Goal: Task Accomplishment & Management: Manage account settings

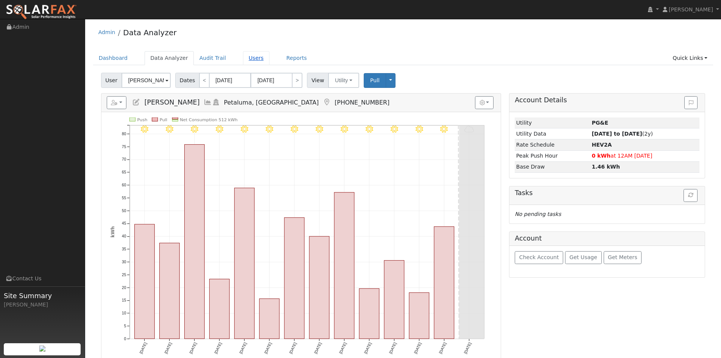
click at [270, 61] on link "Users" at bounding box center [256, 58] width 27 height 14
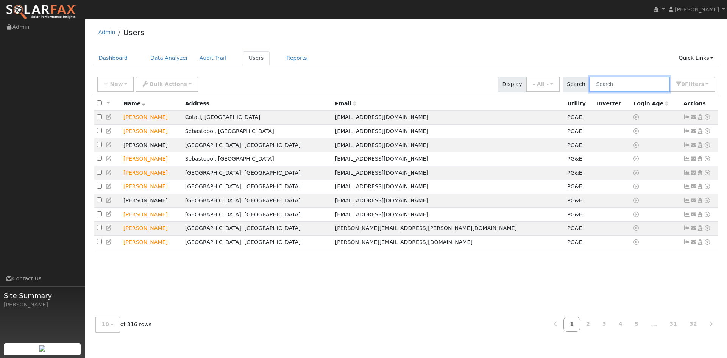
click at [589, 91] on input "text" at bounding box center [629, 84] width 80 height 16
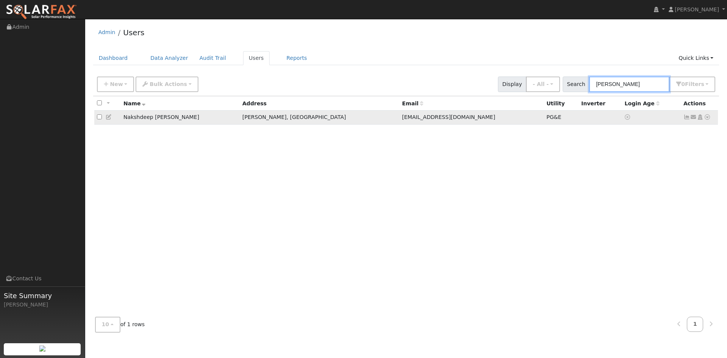
type input "[PERSON_NAME]"
click at [183, 125] on td "Nakshdeep [PERSON_NAME]" at bounding box center [180, 118] width 119 height 14
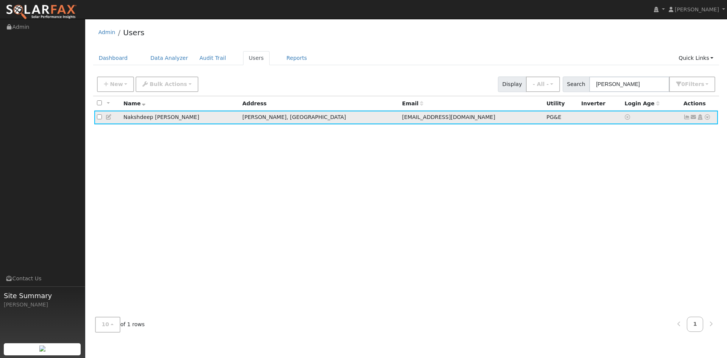
click at [704, 120] on icon at bounding box center [707, 116] width 7 height 5
click at [614, 176] on link "Export to CSV" at bounding box center [627, 170] width 56 height 11
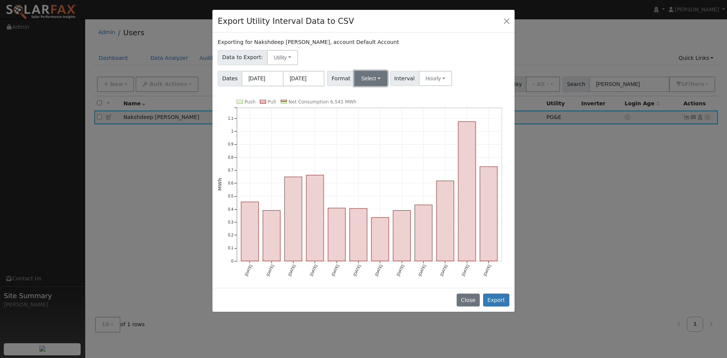
click at [379, 86] on button "Select" at bounding box center [370, 78] width 33 height 15
click at [395, 181] on link "Solargraf" at bounding box center [386, 175] width 54 height 11
click at [497, 306] on button "Export" at bounding box center [496, 299] width 26 height 13
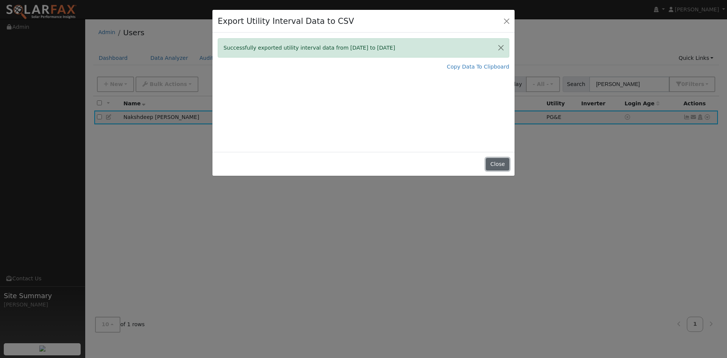
click at [497, 171] on button "Close" at bounding box center [497, 164] width 23 height 13
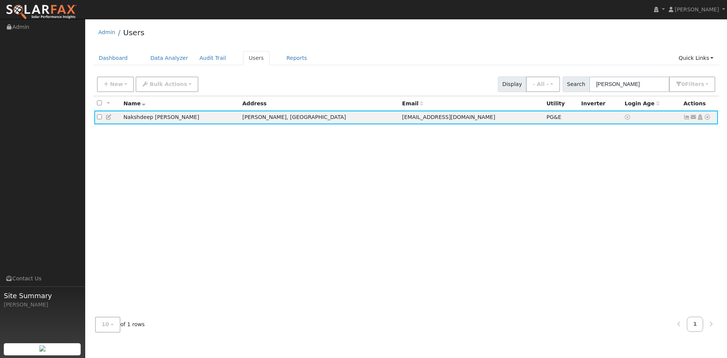
click at [551, 175] on div "All None All on page None on page Name Address Email Utility Inverter Login Age…" at bounding box center [406, 203] width 626 height 215
click at [518, 245] on div "All None All on page None on page Name Address Email Utility Inverter Login Age…" at bounding box center [406, 203] width 626 height 215
click at [506, 243] on div "All None All on page None on page Name Address Email Utility Inverter Login Age…" at bounding box center [406, 203] width 626 height 215
click at [112, 120] on icon at bounding box center [109, 116] width 7 height 5
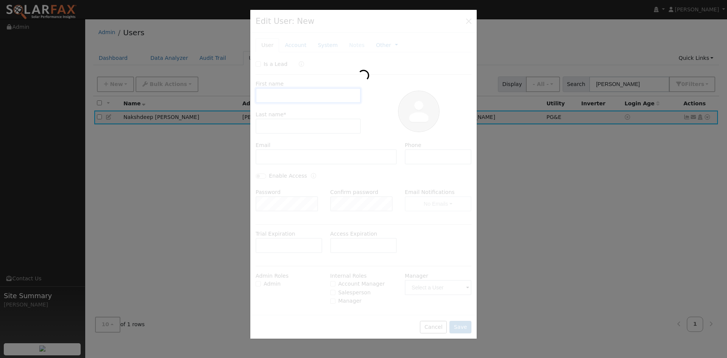
type input "[DATE]"
type input "Nakshdeep"
type input "[PERSON_NAME]"
type input "[EMAIL_ADDRESS][DOMAIN_NAME]"
type input "[PHONE_NUMBER]"
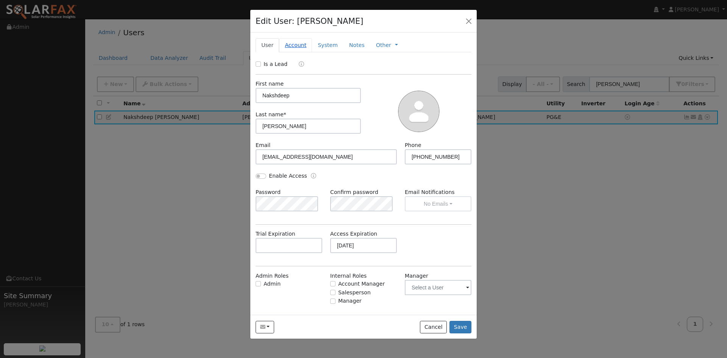
click at [307, 52] on link "Account" at bounding box center [295, 45] width 33 height 14
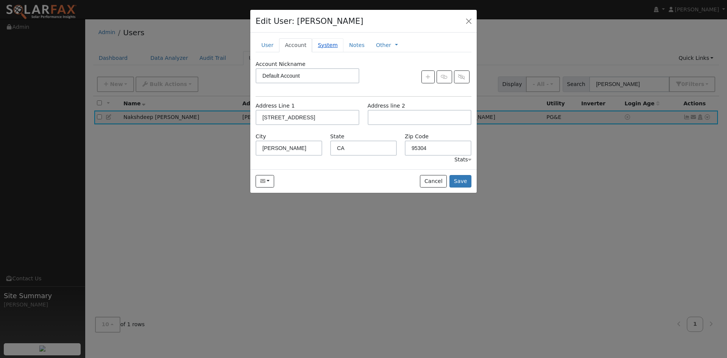
click at [337, 52] on link "System" at bounding box center [327, 45] width 31 height 14
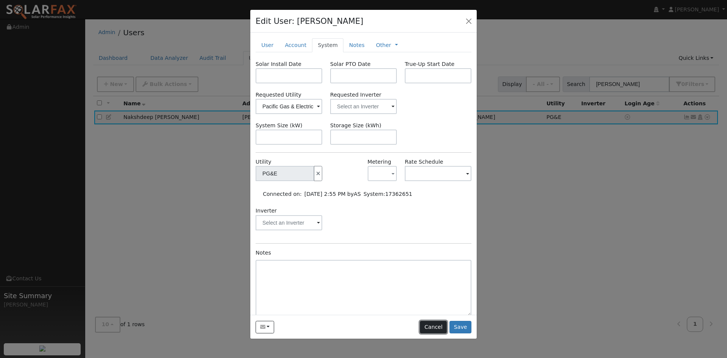
click at [426, 334] on button "Cancel" at bounding box center [433, 327] width 27 height 13
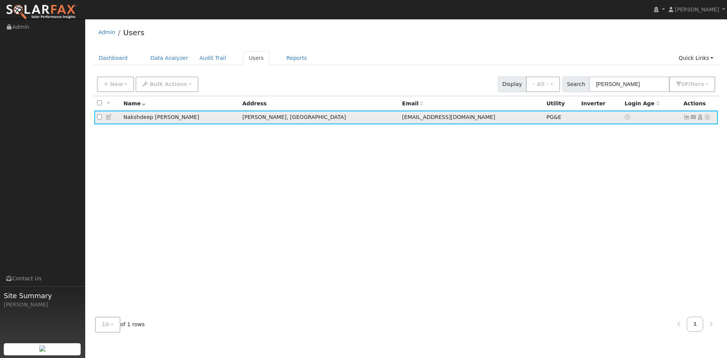
click at [704, 120] on icon at bounding box center [707, 116] width 7 height 5
click at [384, 183] on div "All None All on page None on page Name Address Email Utility Inverter Login Age…" at bounding box center [406, 203] width 626 height 215
click at [188, 62] on link "Data Analyzer" at bounding box center [169, 58] width 49 height 14
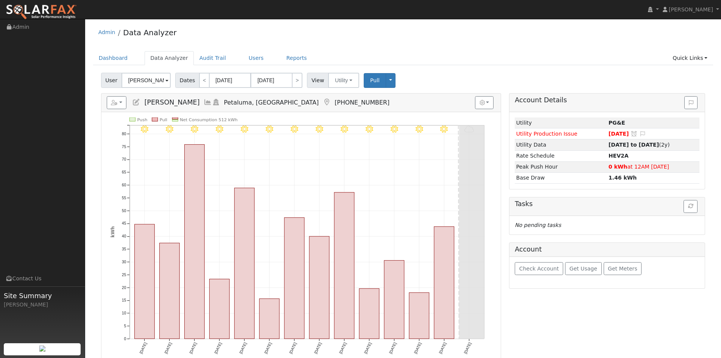
click at [194, 106] on span "Samuel Cohen" at bounding box center [171, 102] width 55 height 8
click at [195, 106] on span "Samuel Cohen" at bounding box center [171, 102] width 55 height 8
click at [169, 85] on span at bounding box center [166, 80] width 3 height 9
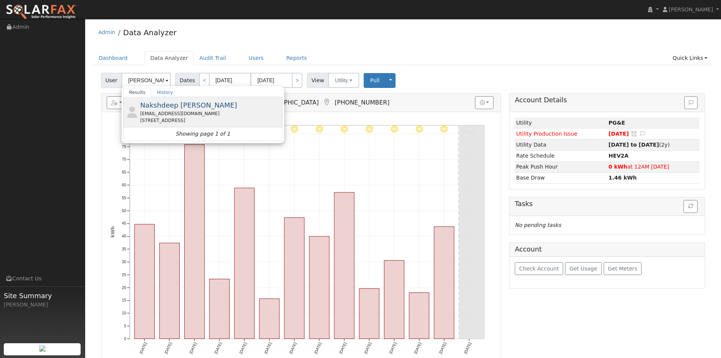
click at [203, 109] on span "Nakshdeep [PERSON_NAME]" at bounding box center [188, 105] width 97 height 8
type input "Nakshdeep [PERSON_NAME]"
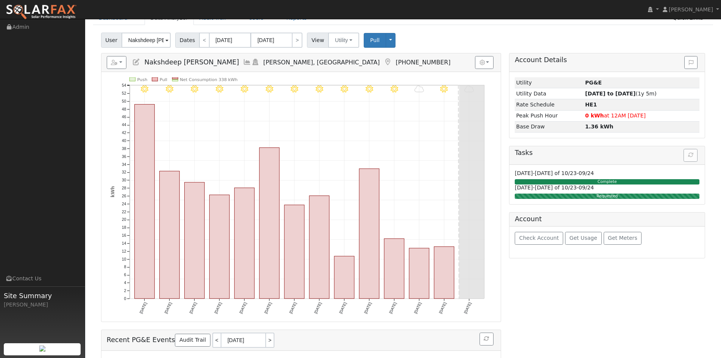
scroll to position [38, 0]
